Goal: Find specific page/section: Find specific page/section

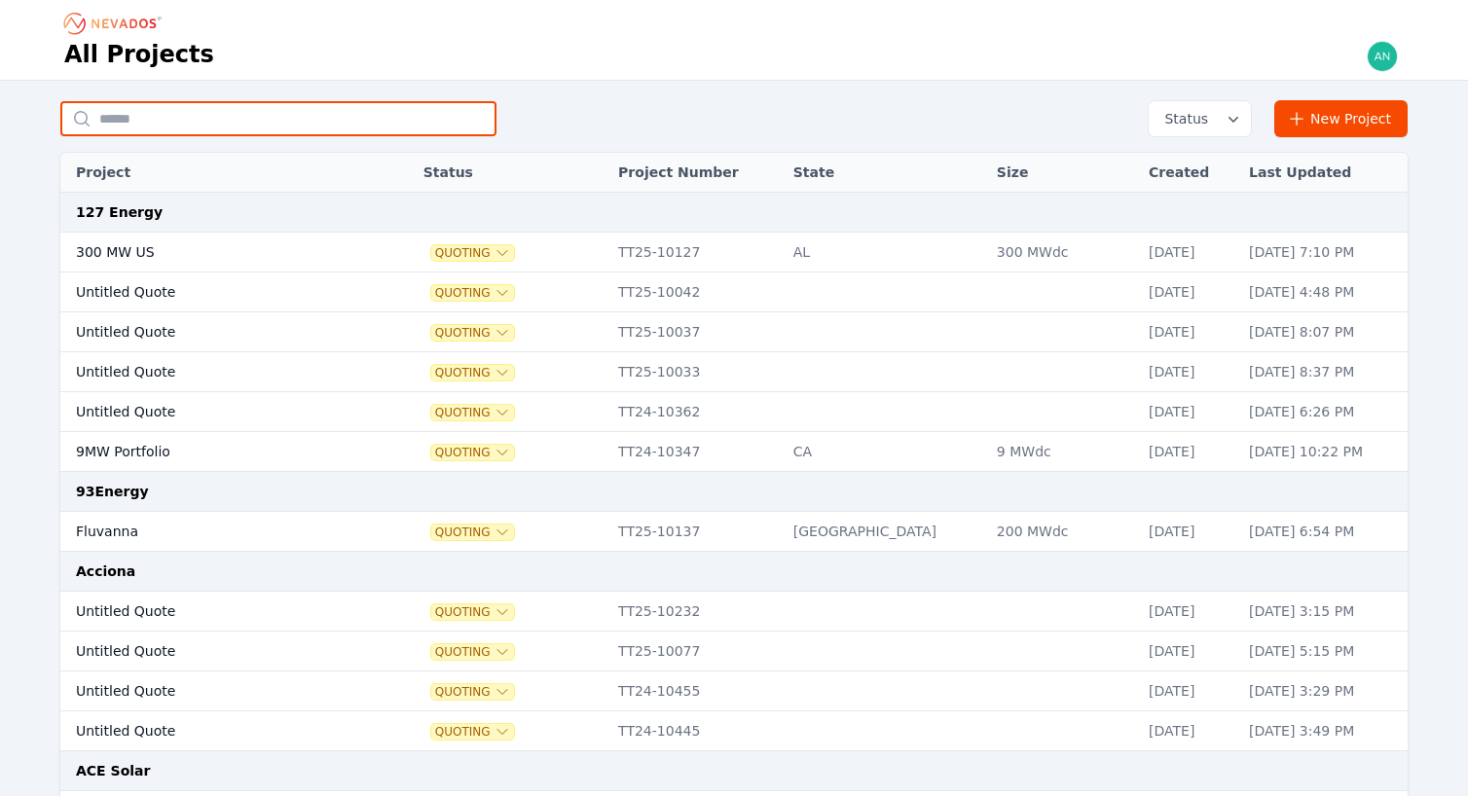
click at [278, 123] on input "text" at bounding box center [278, 118] width 436 height 35
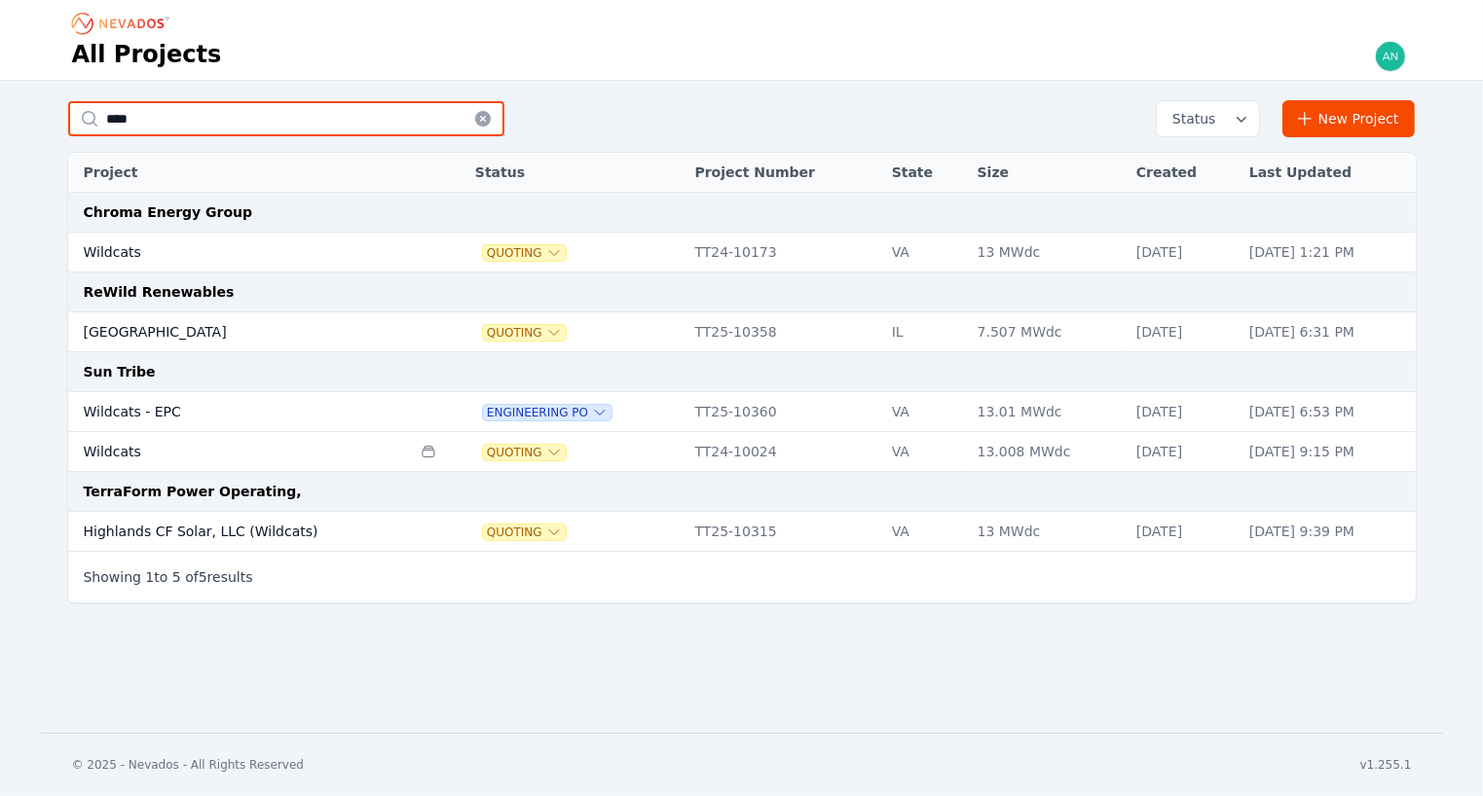
type input "****"
click at [218, 413] on td "Wildcats - EPC" at bounding box center [239, 412] width 343 height 40
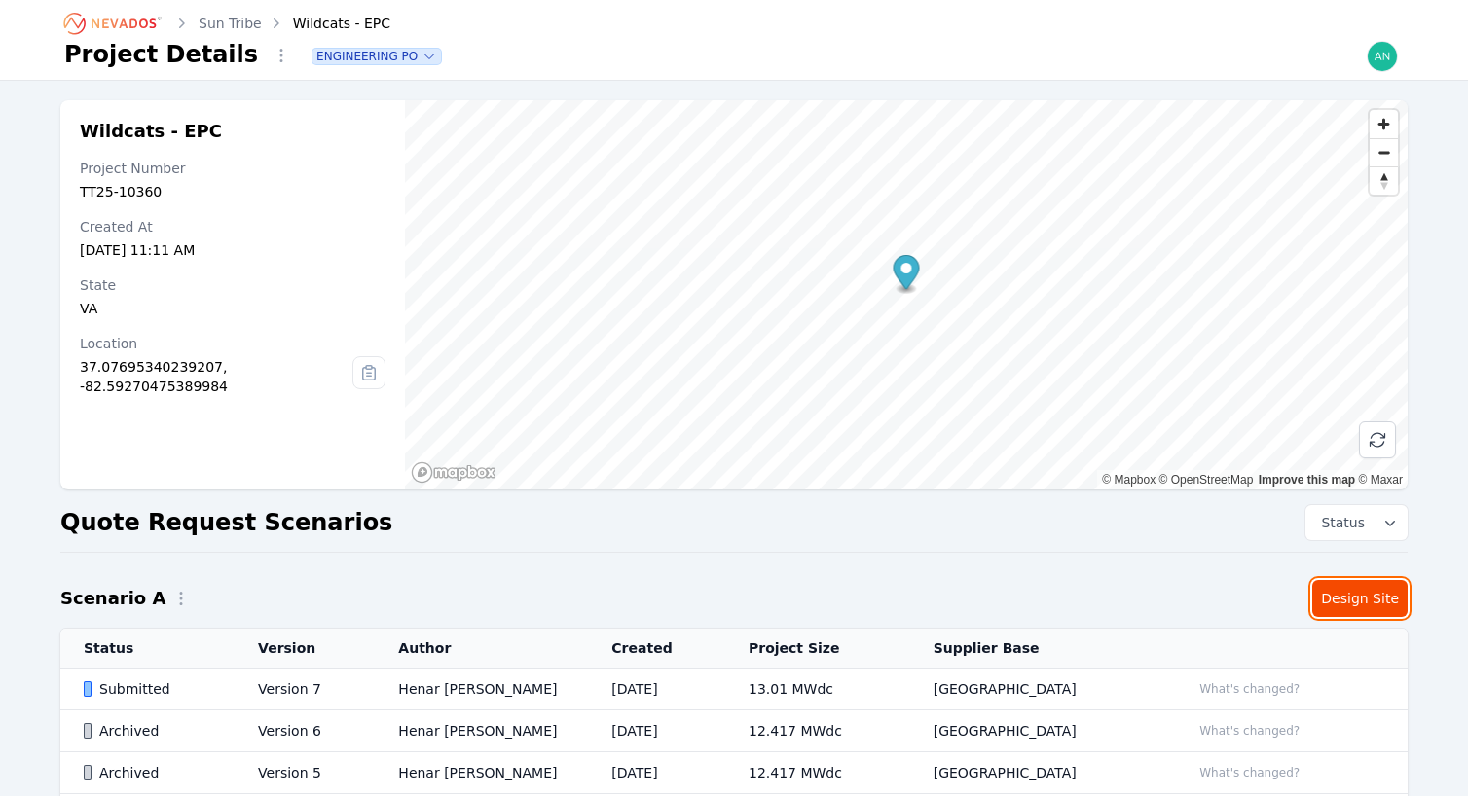
click at [1376, 599] on link "Design Site" at bounding box center [1359, 598] width 95 height 37
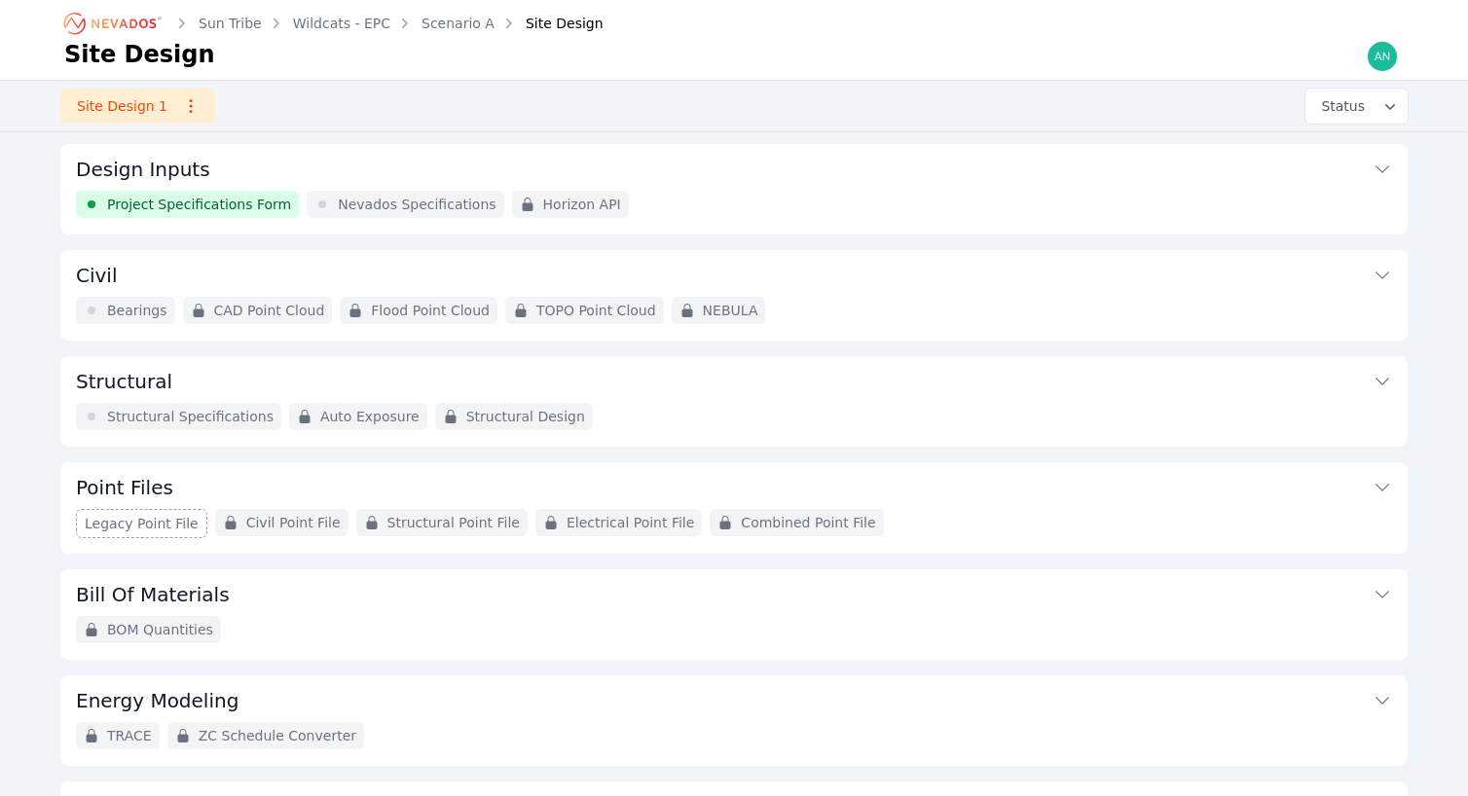
click at [368, 23] on link "Wildcats - EPC" at bounding box center [341, 23] width 97 height 19
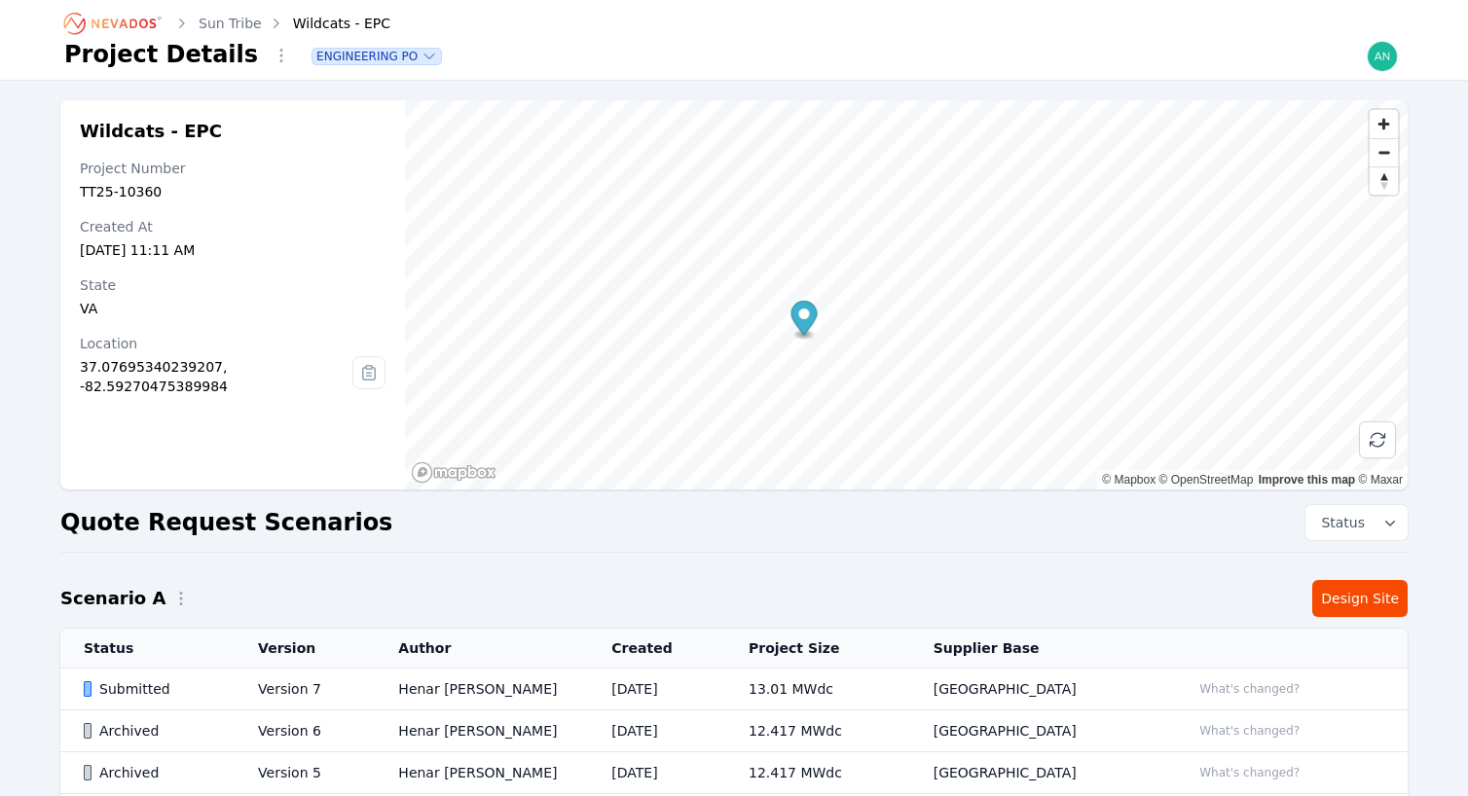
click at [227, 19] on link "Sun Tribe" at bounding box center [230, 23] width 63 height 19
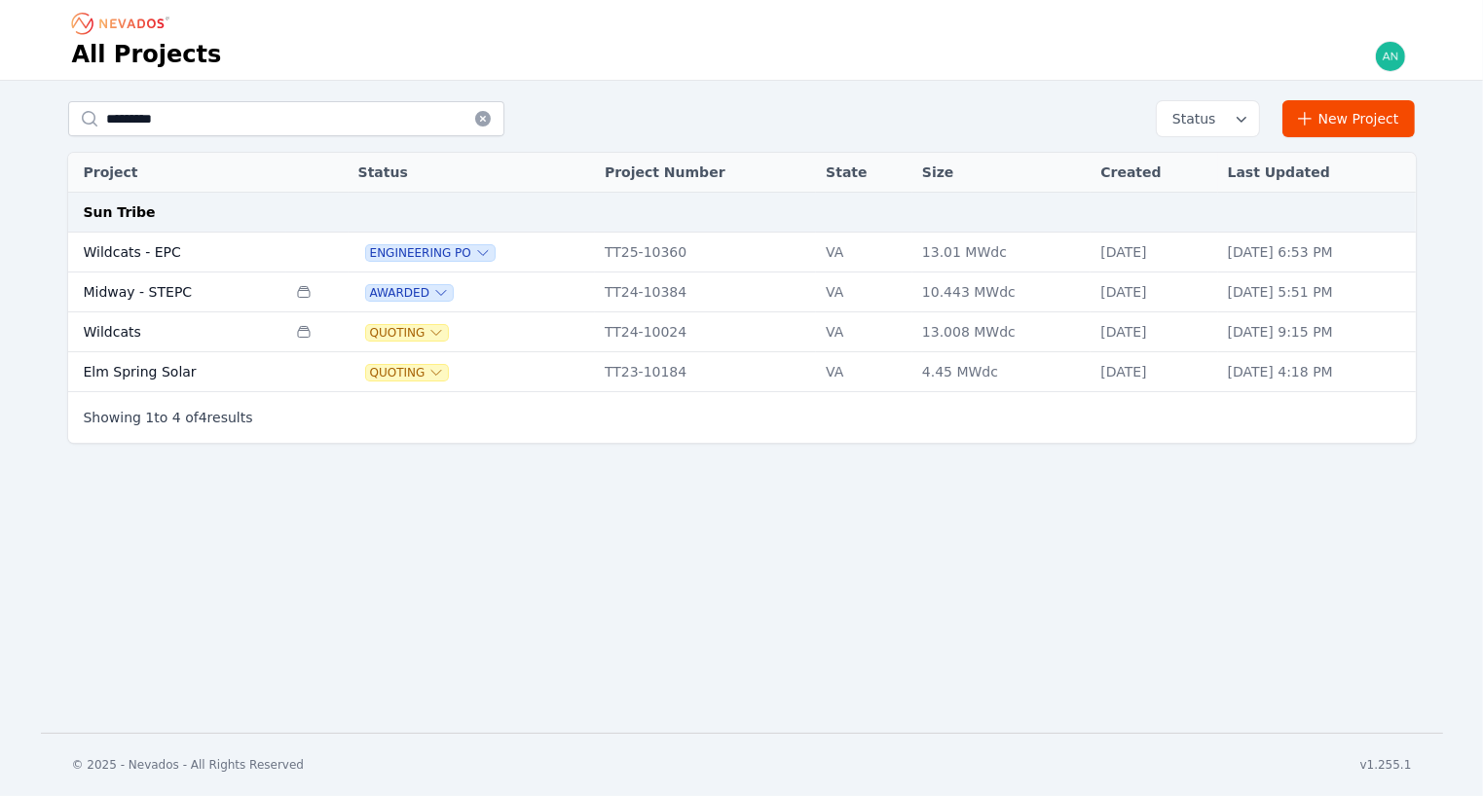
click at [171, 253] on td "Wildcats - EPC" at bounding box center [177, 253] width 219 height 40
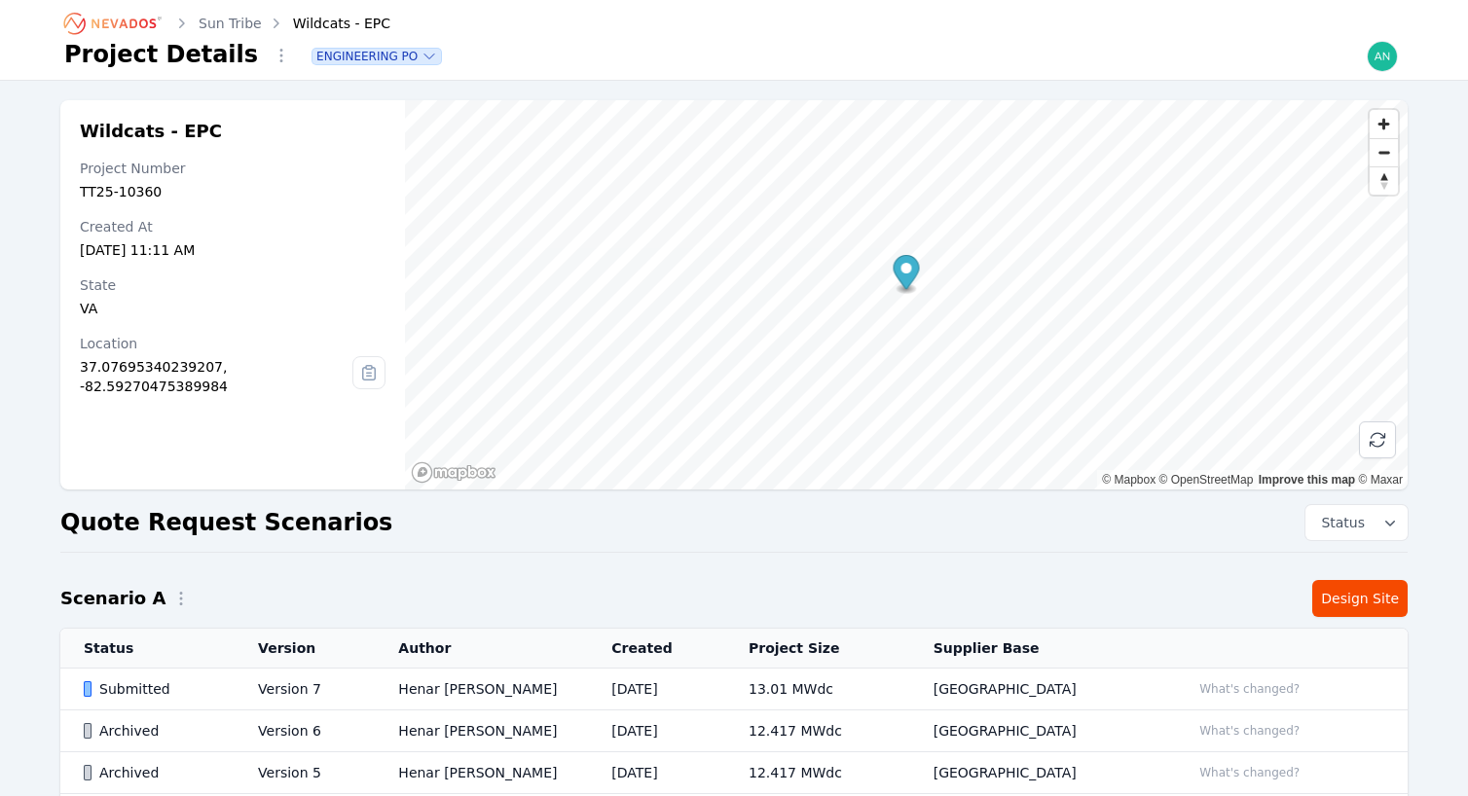
click at [233, 25] on link "Sun Tribe" at bounding box center [230, 23] width 63 height 19
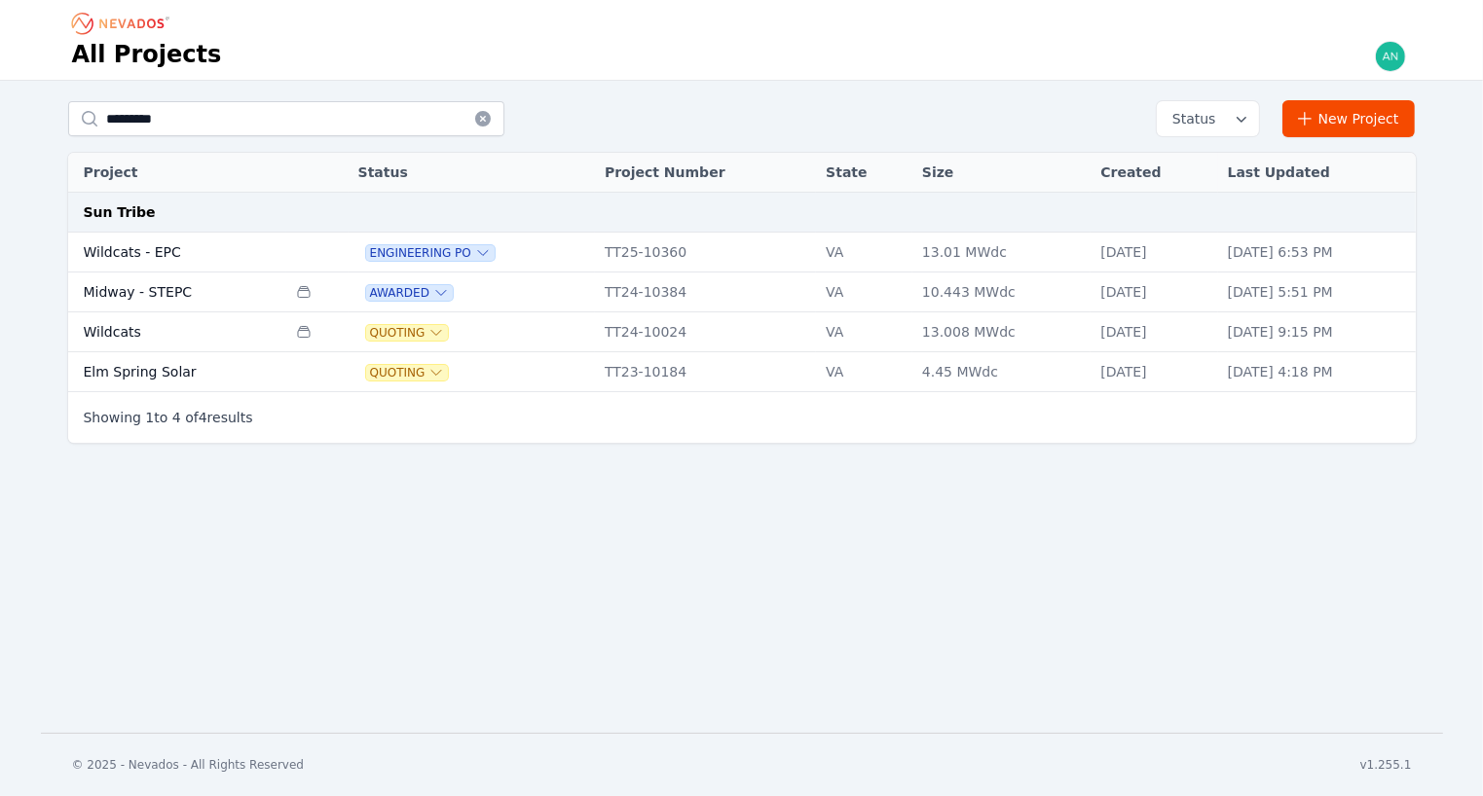
click at [184, 335] on td "Wildcats" at bounding box center [177, 332] width 219 height 40
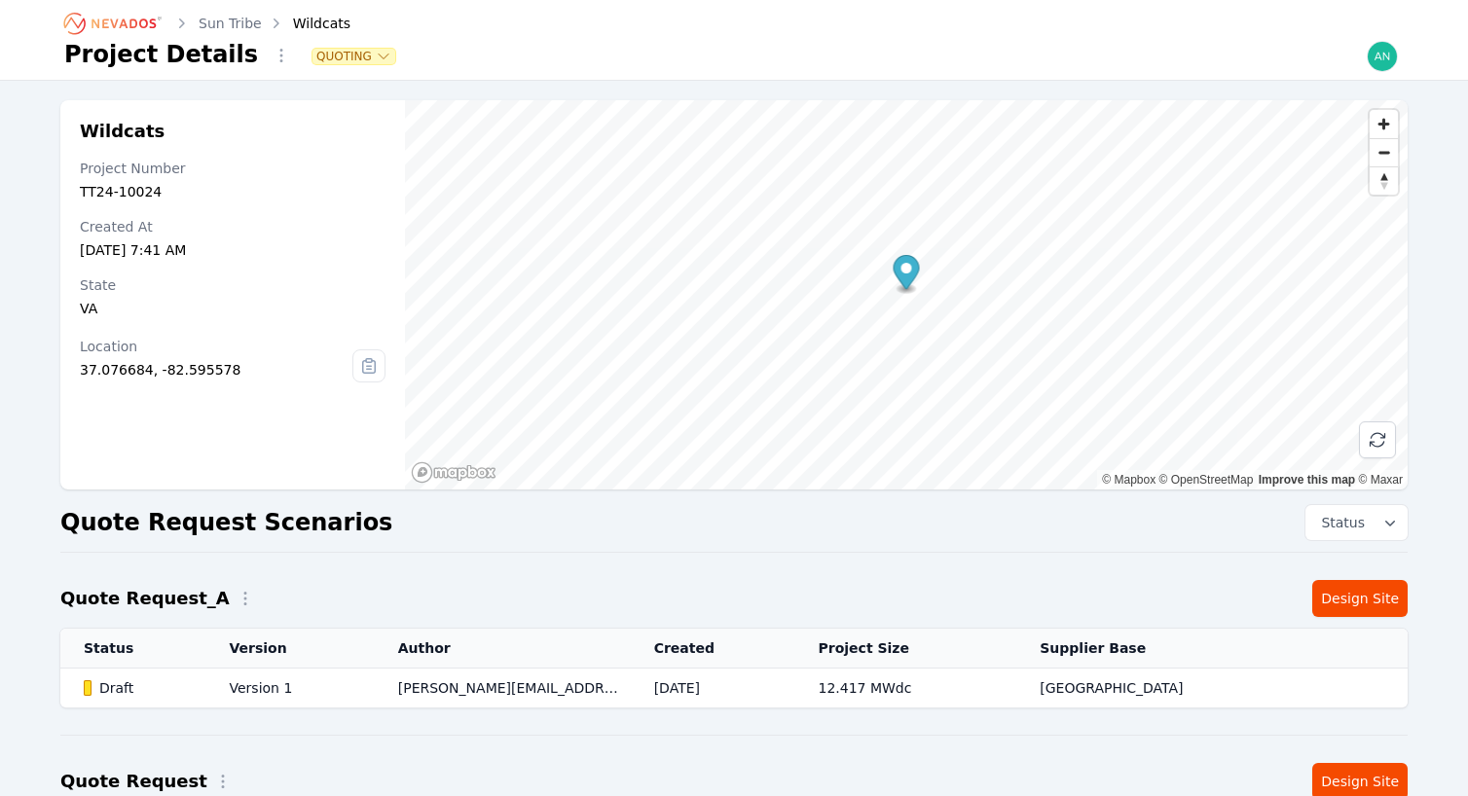
click at [238, 20] on link "Sun Tribe" at bounding box center [230, 23] width 63 height 19
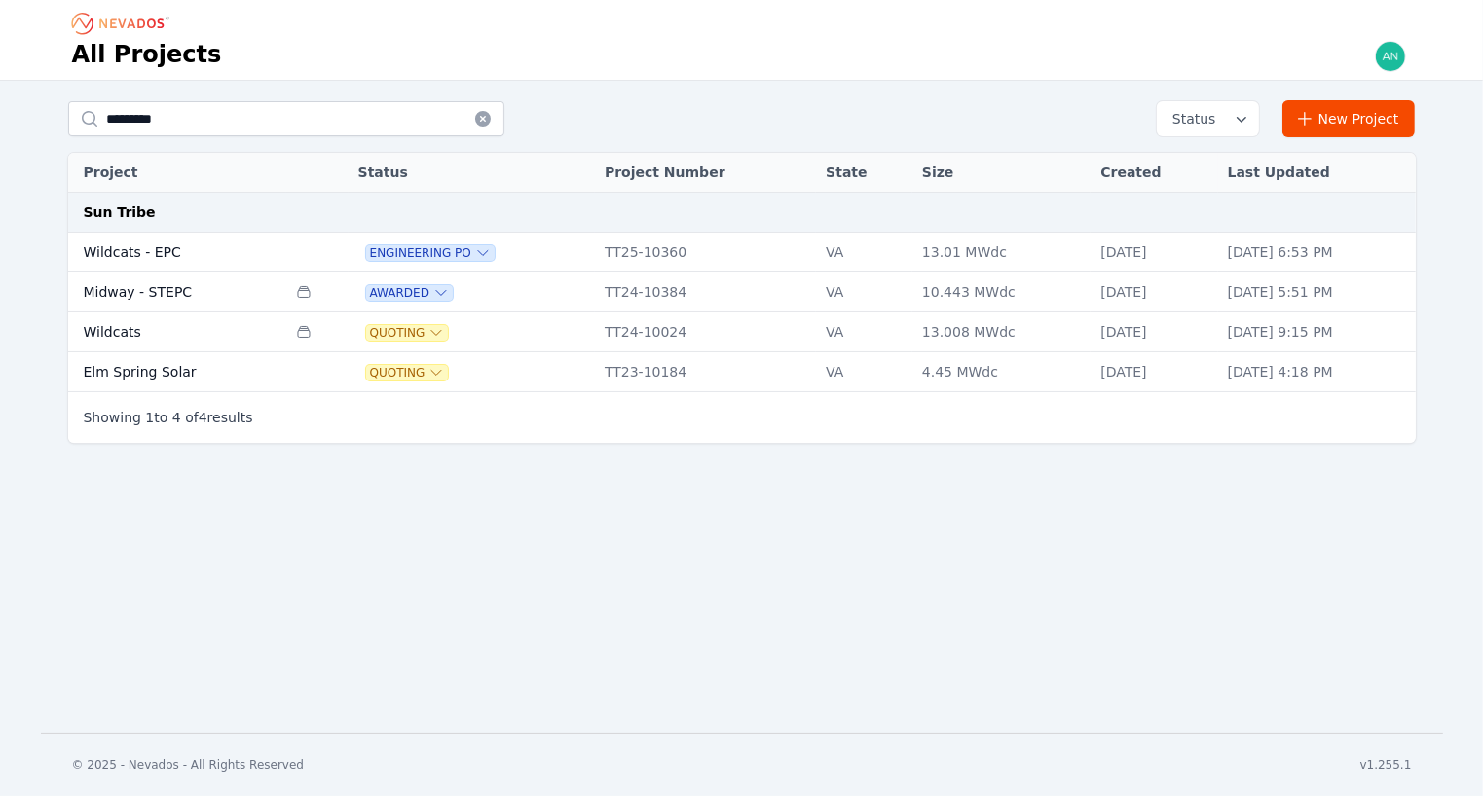
click at [177, 247] on td "Wildcats - EPC" at bounding box center [177, 253] width 219 height 40
click at [193, 112] on input "*********" at bounding box center [286, 118] width 436 height 35
type input "*******"
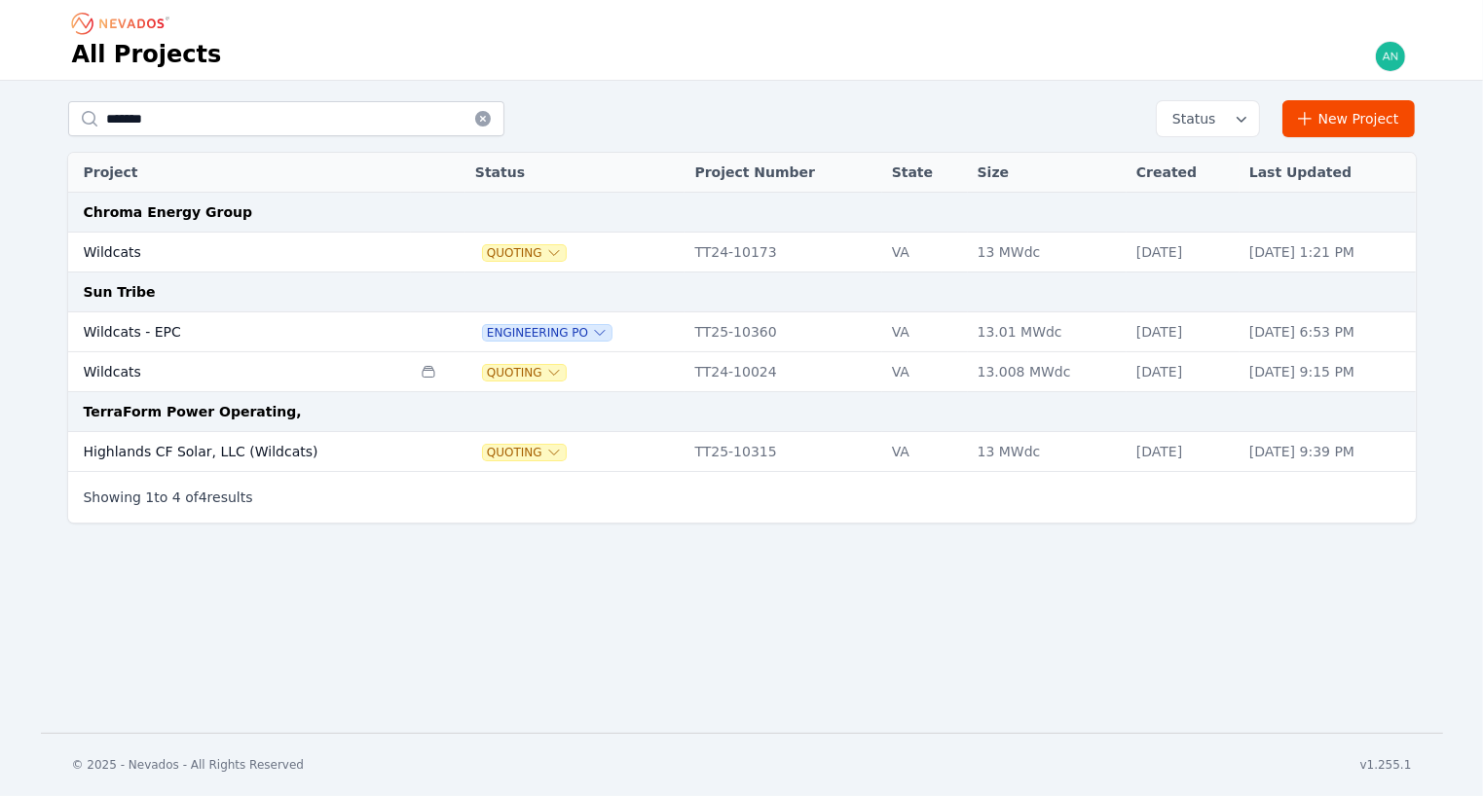
click at [193, 328] on td "Wildcats - EPC" at bounding box center [239, 332] width 343 height 40
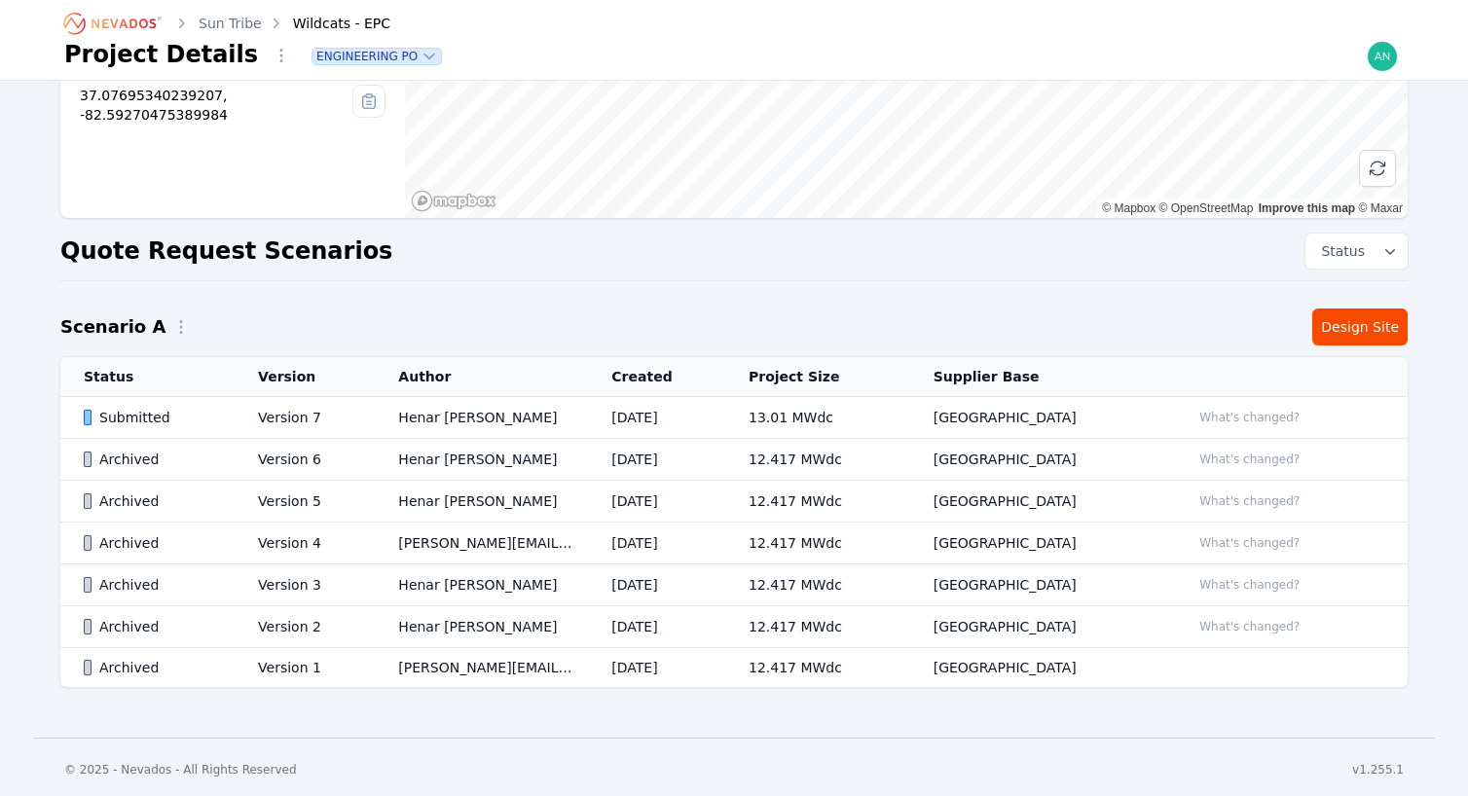
scroll to position [271, 0]
click at [1348, 332] on link "Design Site" at bounding box center [1359, 328] width 95 height 37
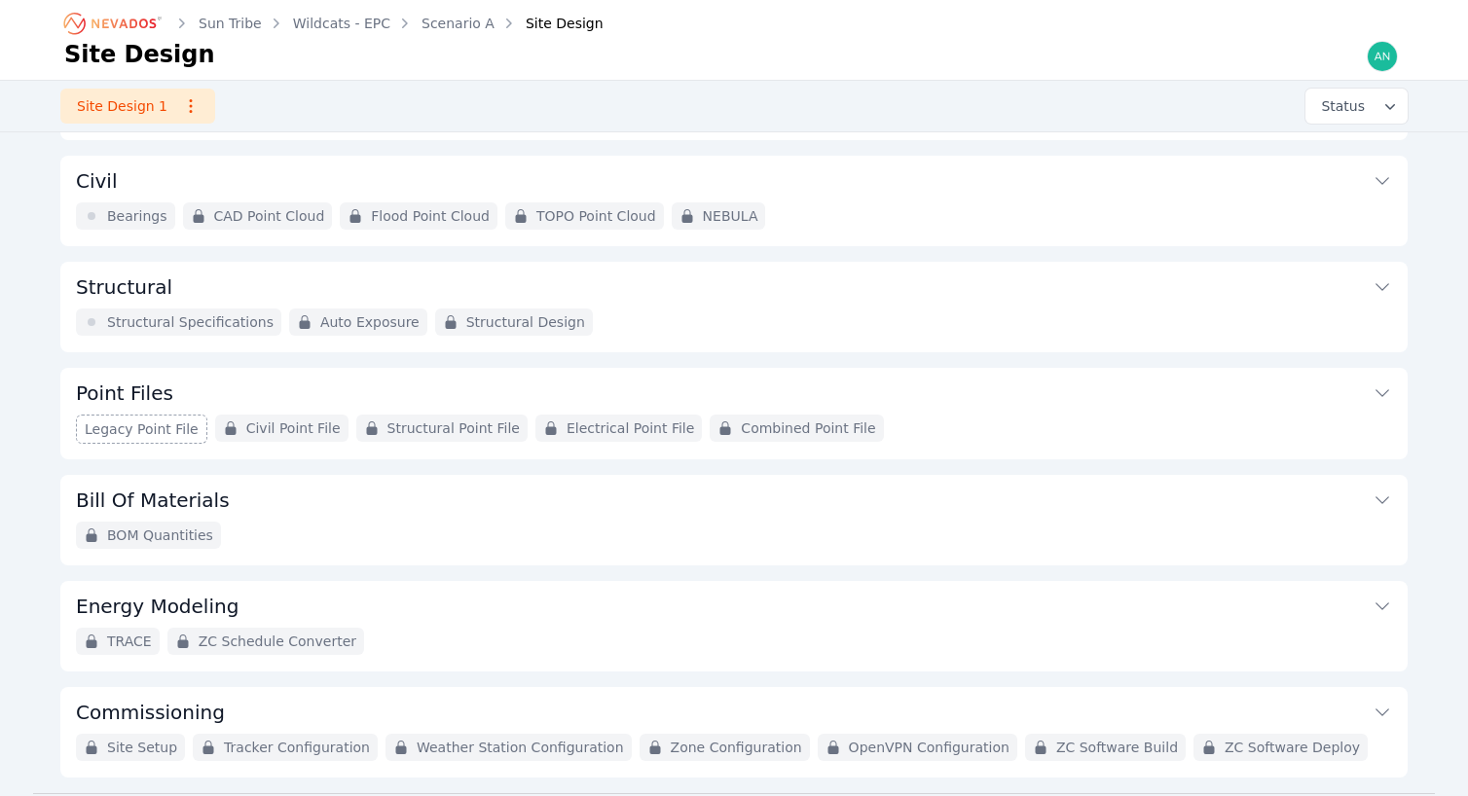
scroll to position [148, 0]
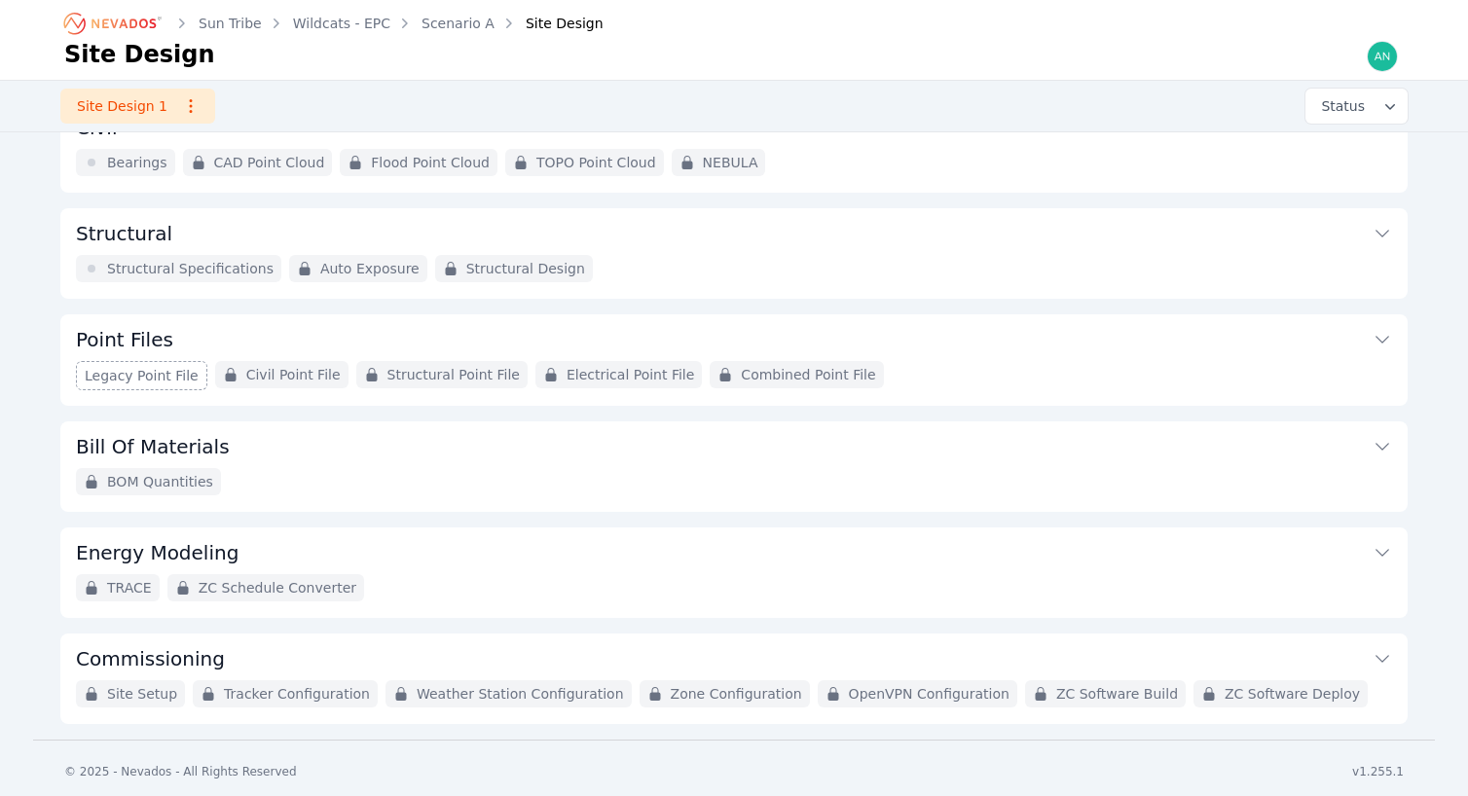
click at [131, 36] on icon "Breadcrumb" at bounding box center [113, 23] width 107 height 31
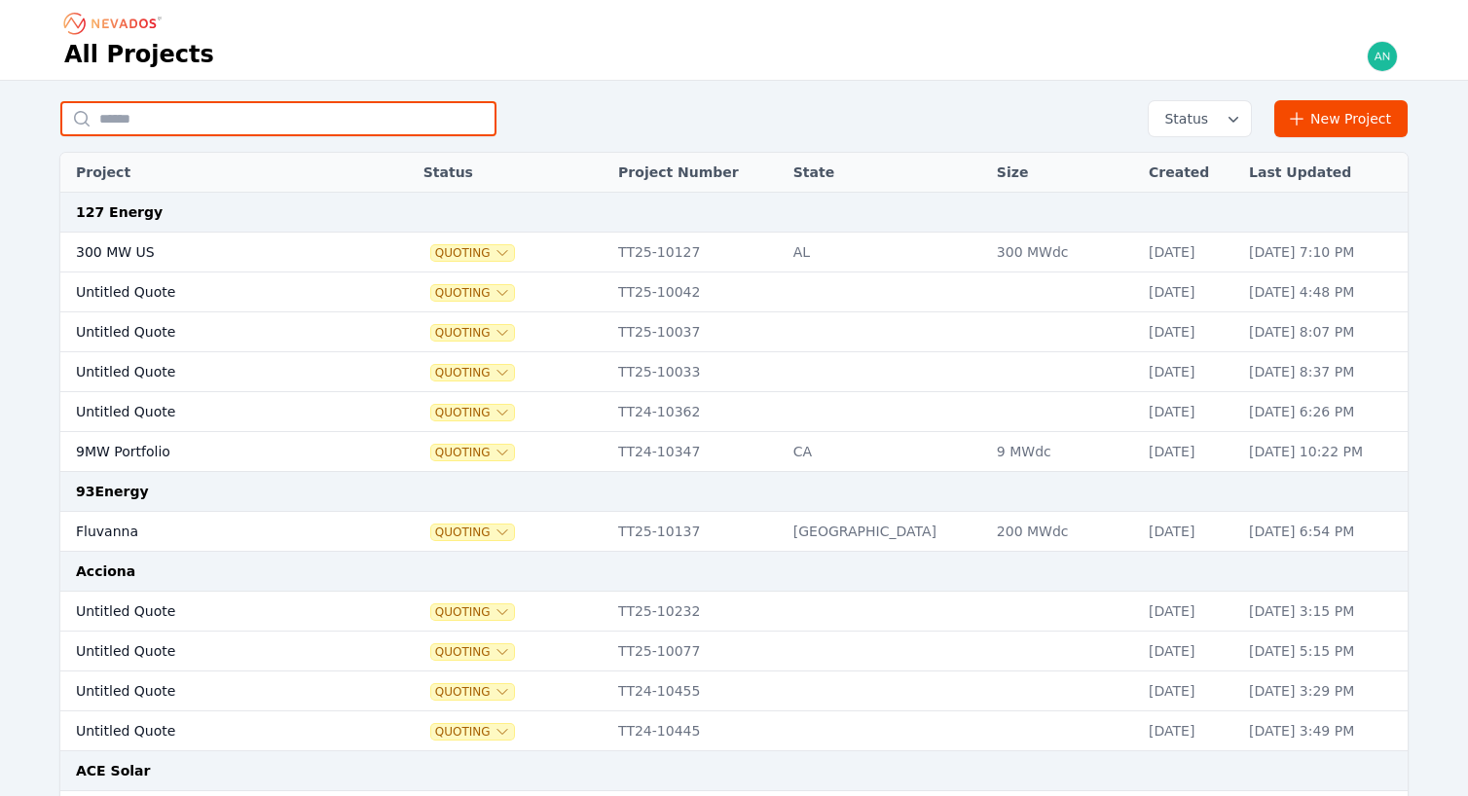
click at [219, 108] on input "text" at bounding box center [278, 118] width 436 height 35
type input "*******"
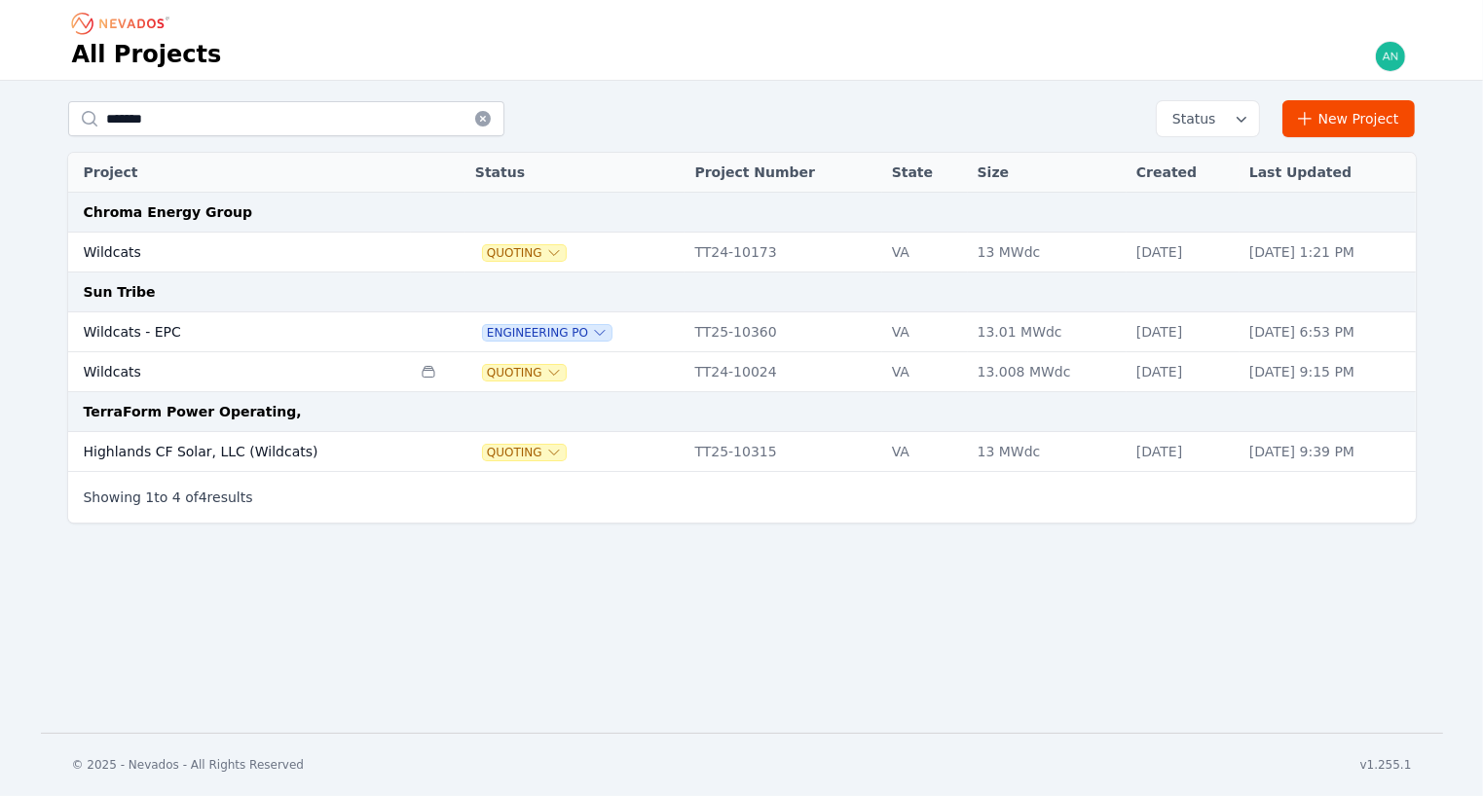
click at [189, 379] on td "Wildcats" at bounding box center [239, 372] width 343 height 40
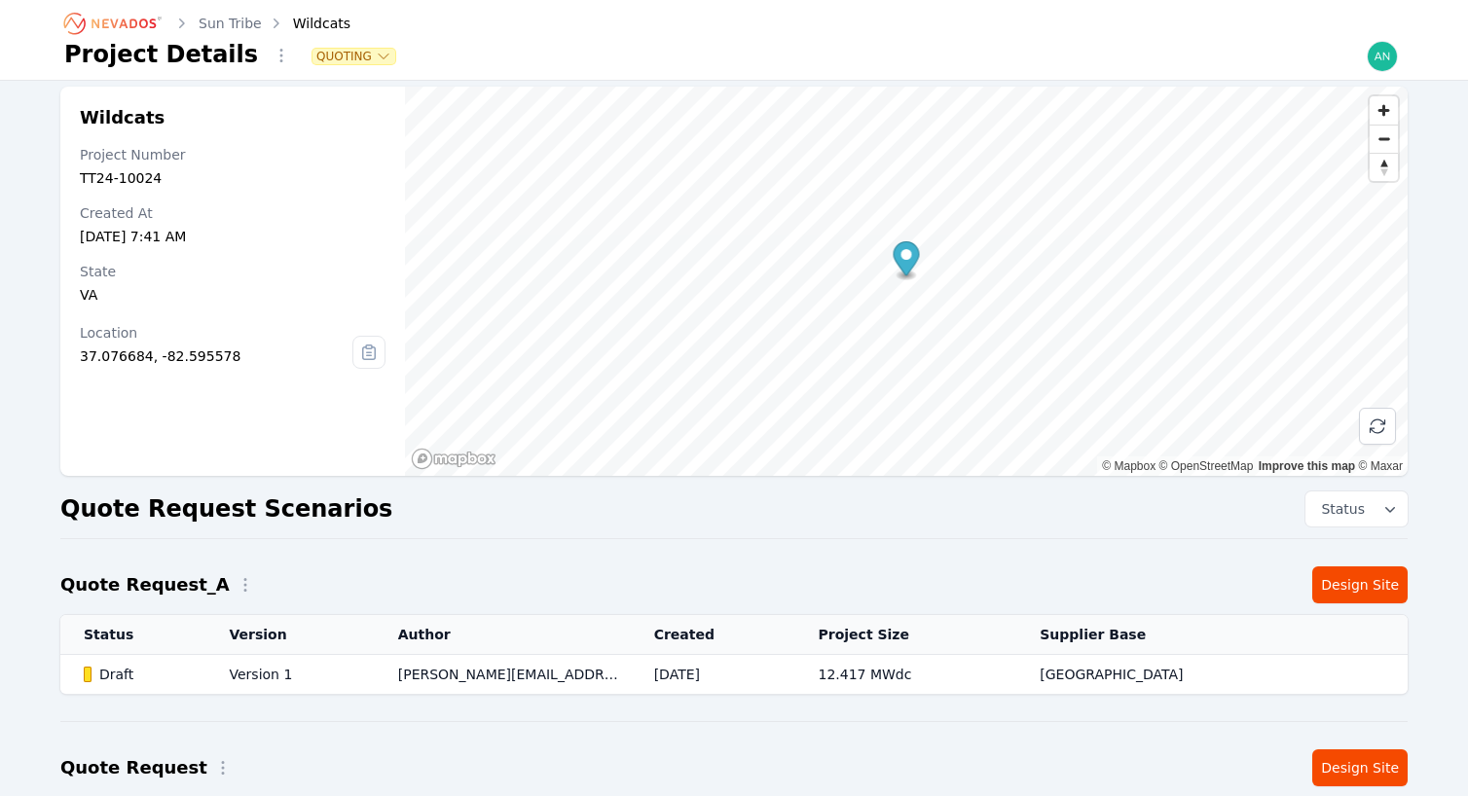
scroll to position [13, 0]
click at [1385, 579] on link "Design Site" at bounding box center [1359, 586] width 95 height 37
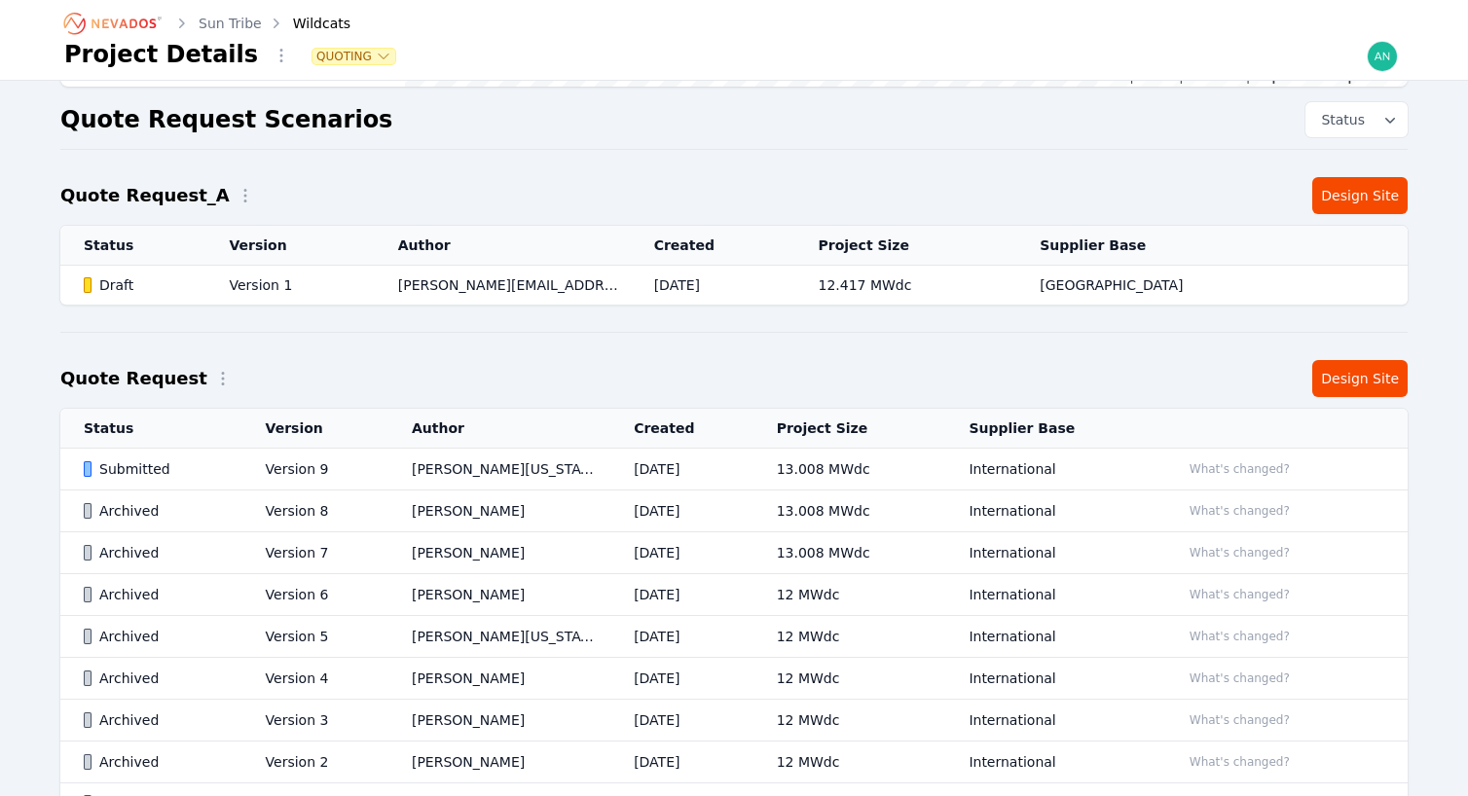
scroll to position [536, 0]
